Goal: Transaction & Acquisition: Purchase product/service

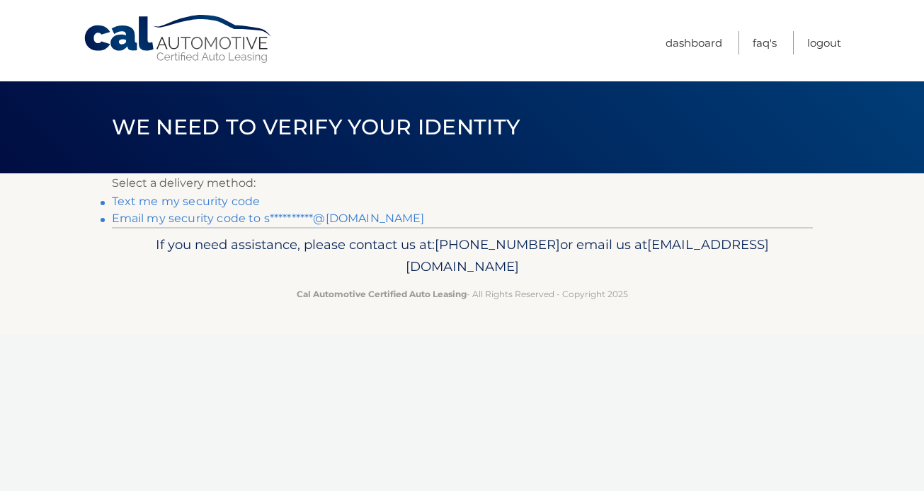
click at [234, 216] on link "**********" at bounding box center [268, 218] width 313 height 13
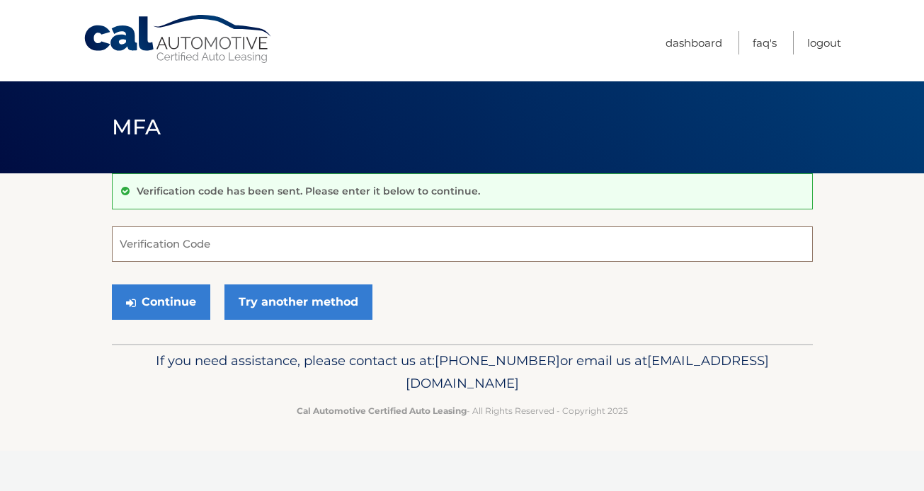
click at [191, 239] on input "Verification Code" at bounding box center [462, 244] width 701 height 35
paste input "604298"
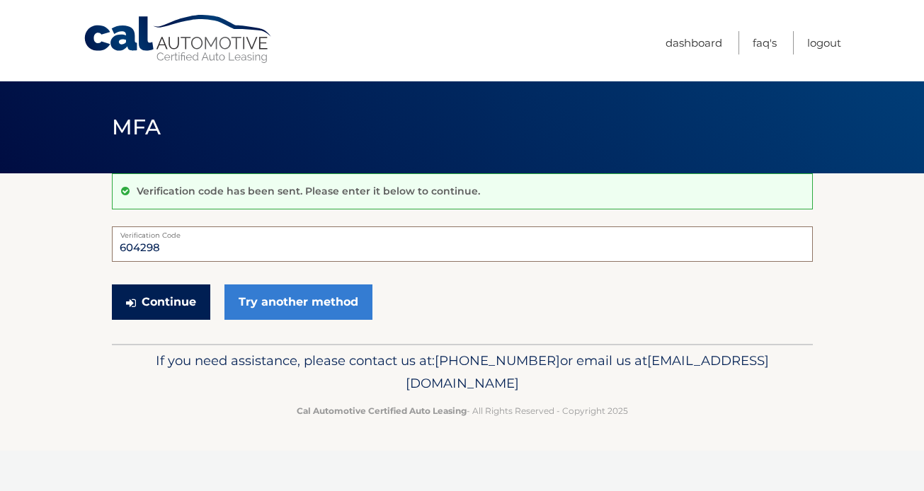
type input "604298"
click at [179, 309] on button "Continue" at bounding box center [161, 302] width 98 height 35
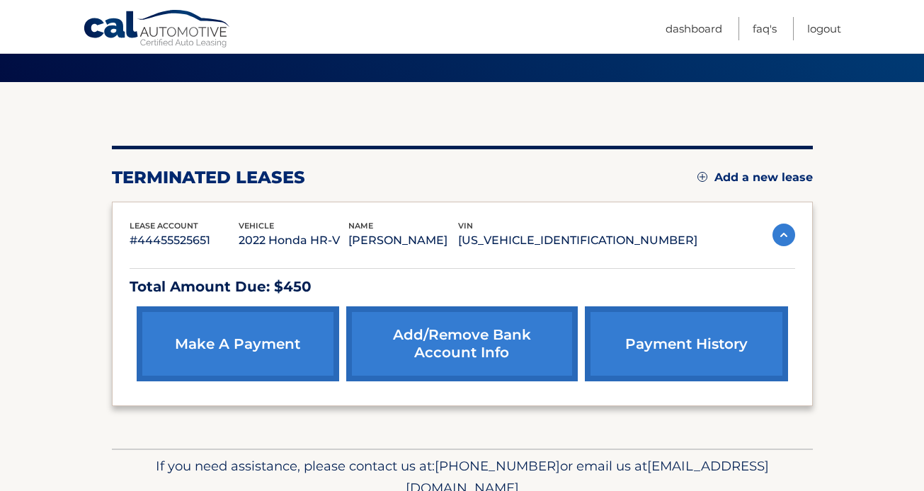
scroll to position [93, 0]
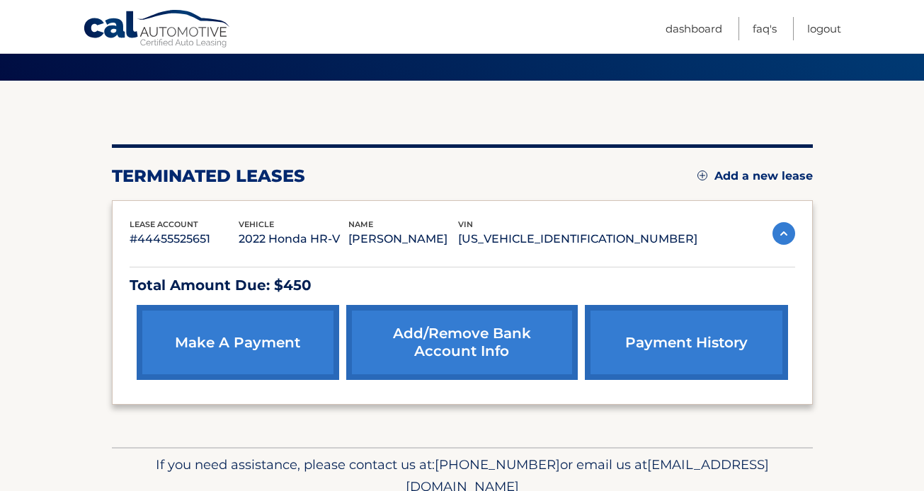
click at [256, 353] on link "make a payment" at bounding box center [238, 342] width 202 height 75
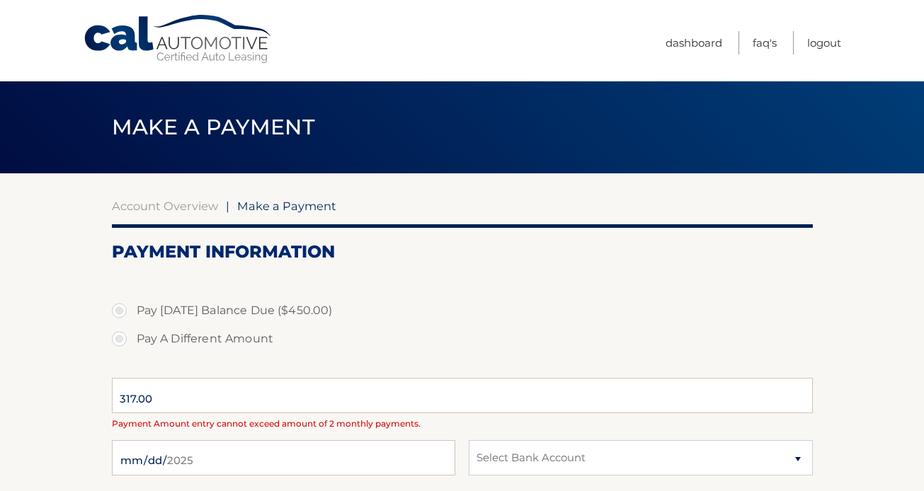
select select "OTk0NzE0NjctMzJjNy00YzQwLTgyZDctZDBjOTM1YjFjZmJj"
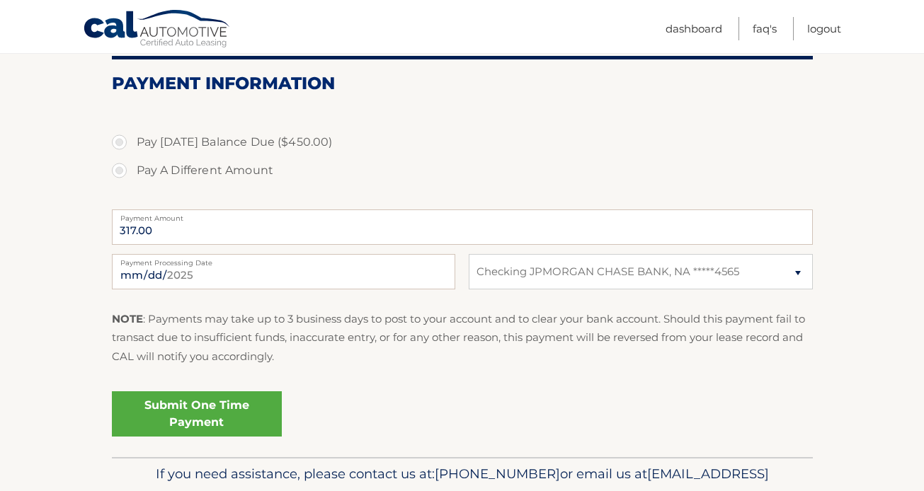
scroll to position [166, 0]
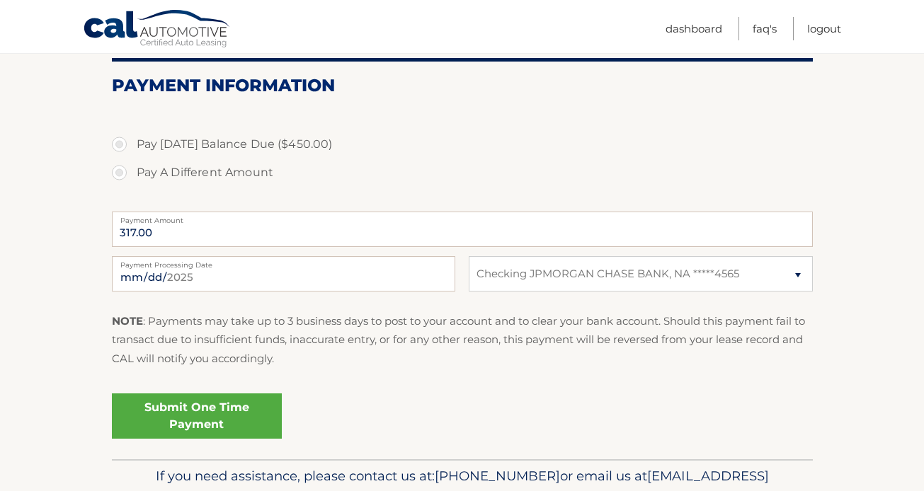
click at [119, 144] on label "Pay Today's Balance Due ($450.00)" at bounding box center [462, 144] width 701 height 28
click at [119, 144] on input "Pay Today's Balance Due ($450.00)" at bounding box center [125, 141] width 14 height 23
radio input "true"
type input "450.00"
click at [207, 407] on link "Submit One Time Payment" at bounding box center [197, 416] width 170 height 45
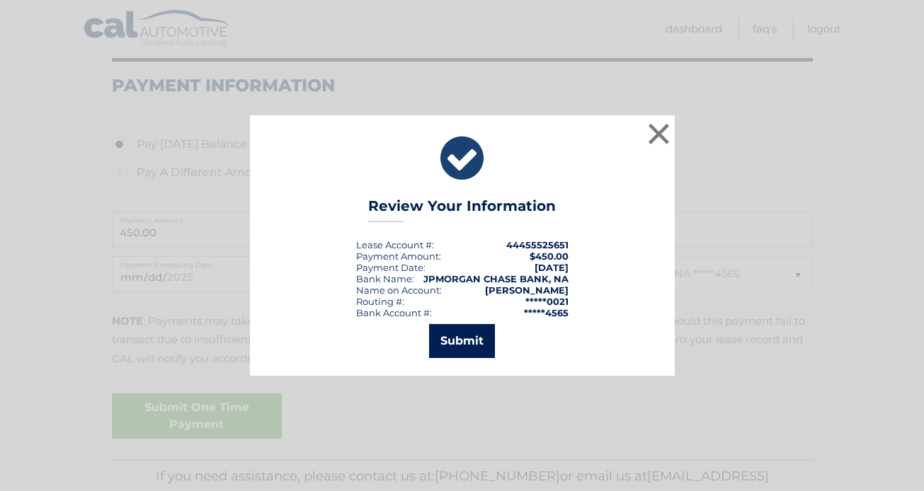
click at [459, 347] on button "Submit" at bounding box center [462, 341] width 66 height 34
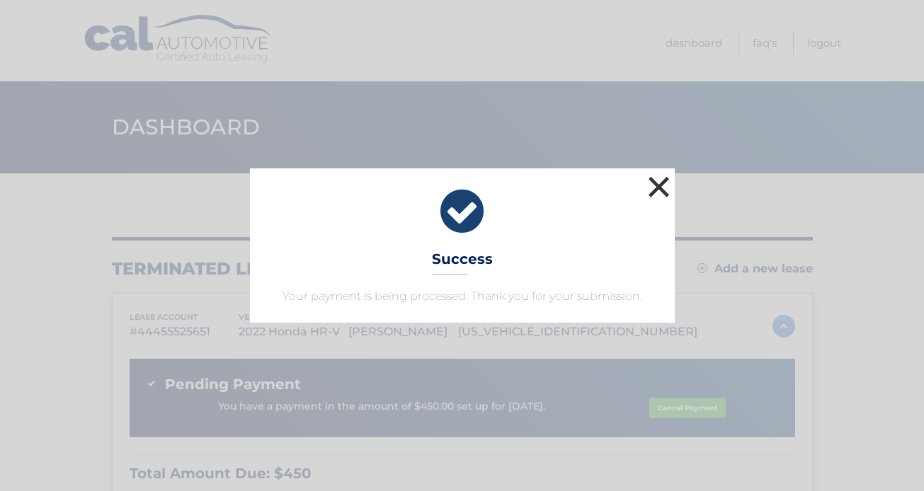
click at [656, 188] on button "×" at bounding box center [659, 187] width 28 height 28
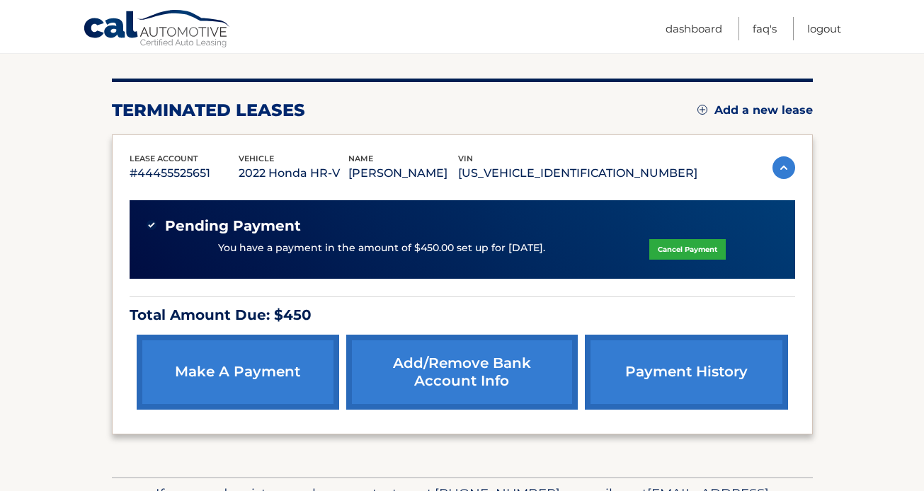
scroll to position [151, 0]
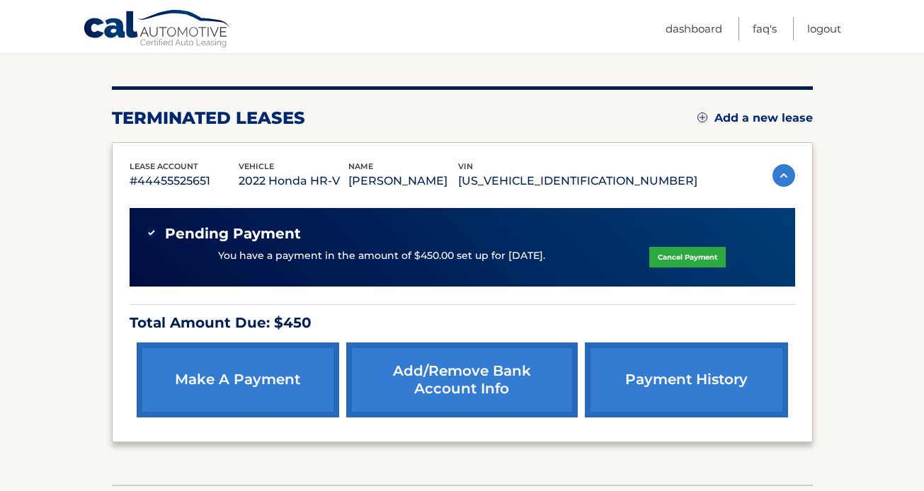
click at [476, 370] on link "Add/Remove bank account info" at bounding box center [462, 380] width 232 height 75
